Goal: Task Accomplishment & Management: Use online tool/utility

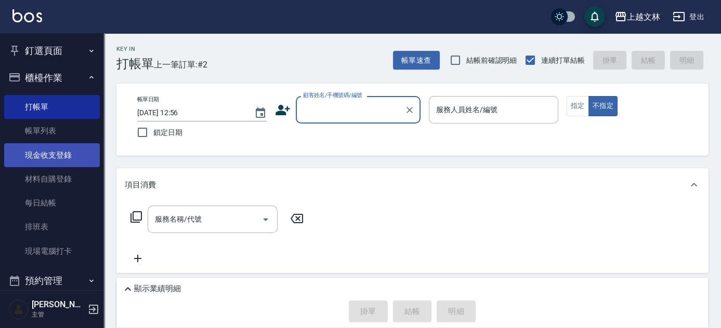
click at [29, 153] on link "現金收支登錄" at bounding box center [52, 155] width 96 height 24
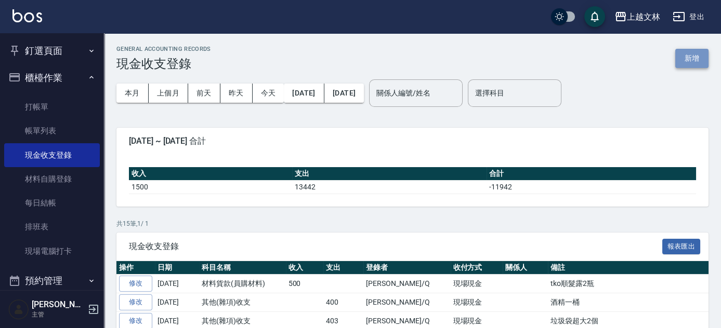
click at [695, 58] on button "新增" at bounding box center [691, 58] width 33 height 19
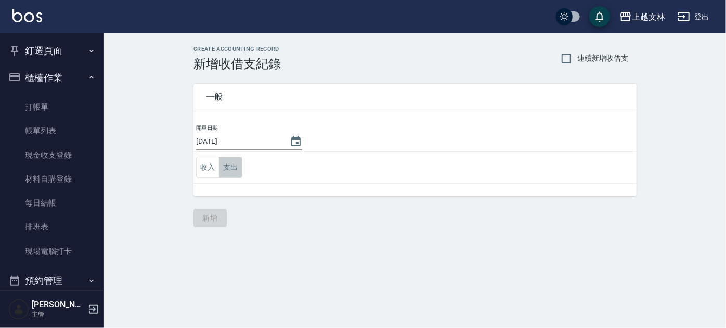
click at [222, 172] on button "支出" at bounding box center [230, 167] width 23 height 21
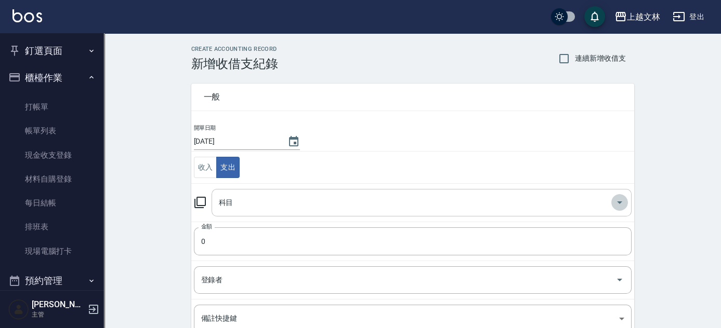
click at [621, 203] on icon "Open" at bounding box center [619, 202] width 12 height 12
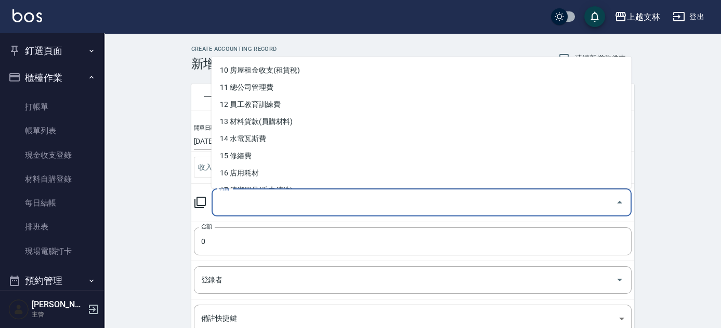
scroll to position [180, 0]
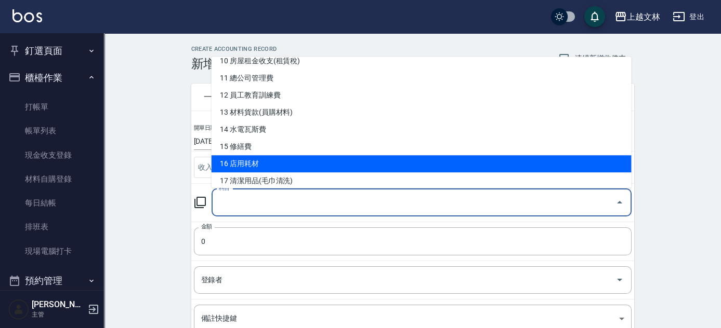
click at [242, 162] on li "16 店用耗材" at bounding box center [422, 163] width 420 height 17
type input "16 店用耗材"
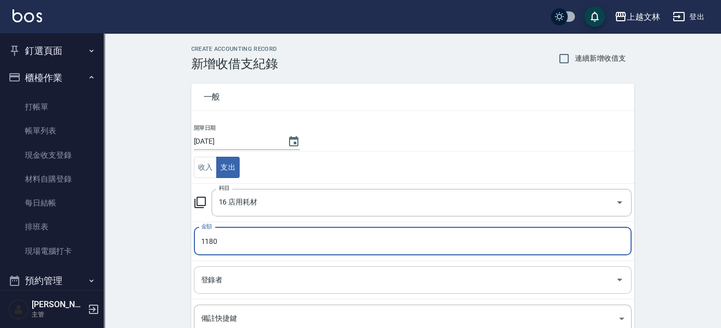
click at [196, 279] on div "登錄者" at bounding box center [413, 281] width 438 height 28
type input "1180"
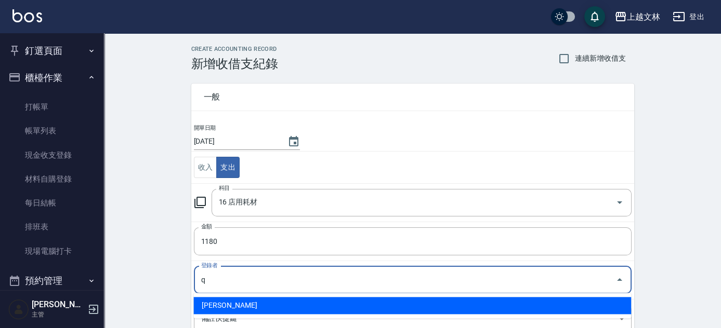
click at [217, 303] on li "[PERSON_NAME]" at bounding box center [412, 305] width 438 height 17
type input "[PERSON_NAME]"
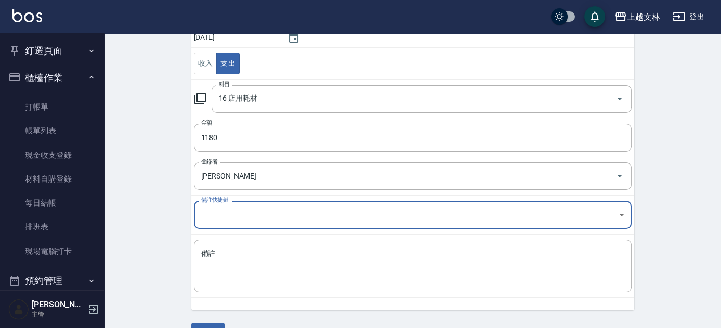
scroll to position [105, 0]
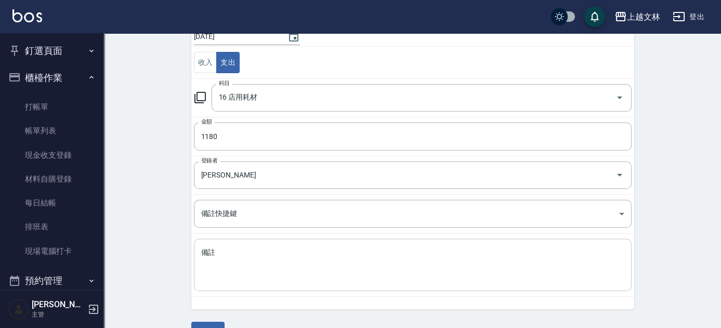
click at [198, 250] on div "x 備註" at bounding box center [413, 265] width 438 height 52
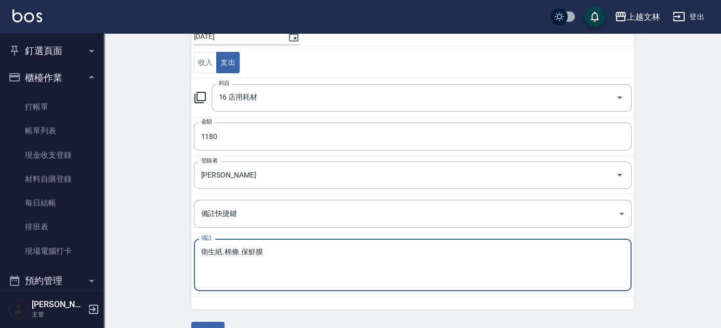
scroll to position [129, 0]
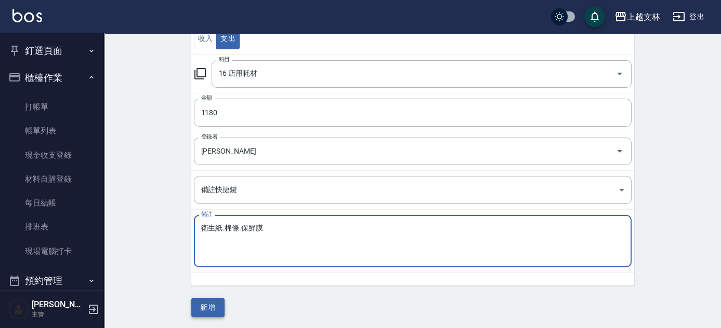
type textarea "衛生紙.棉條.保鮮膜"
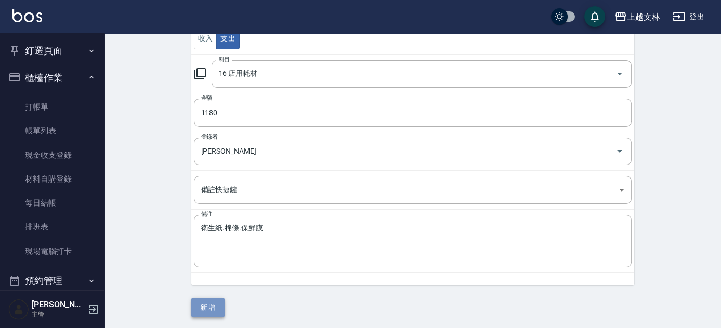
click at [208, 309] on button "新增" at bounding box center [207, 307] width 33 height 19
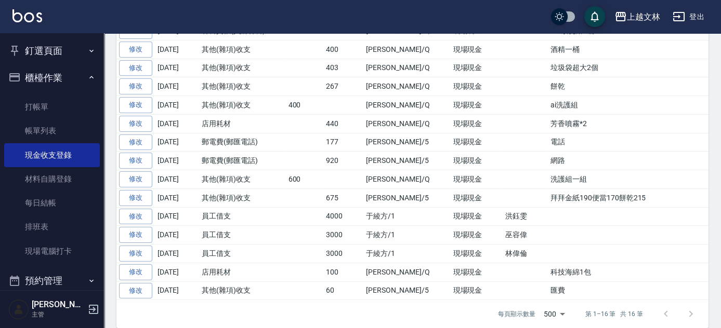
scroll to position [277, 0]
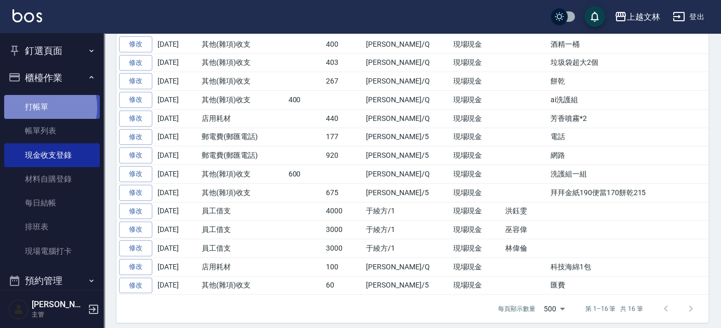
click at [35, 108] on link "打帳單" at bounding box center [52, 107] width 96 height 24
